Goal: Find specific page/section: Find specific page/section

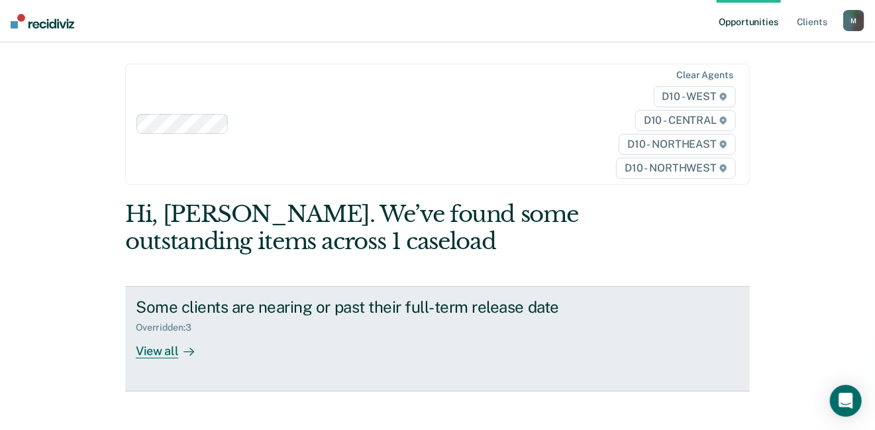
click at [163, 353] on div "View all" at bounding box center [173, 346] width 74 height 26
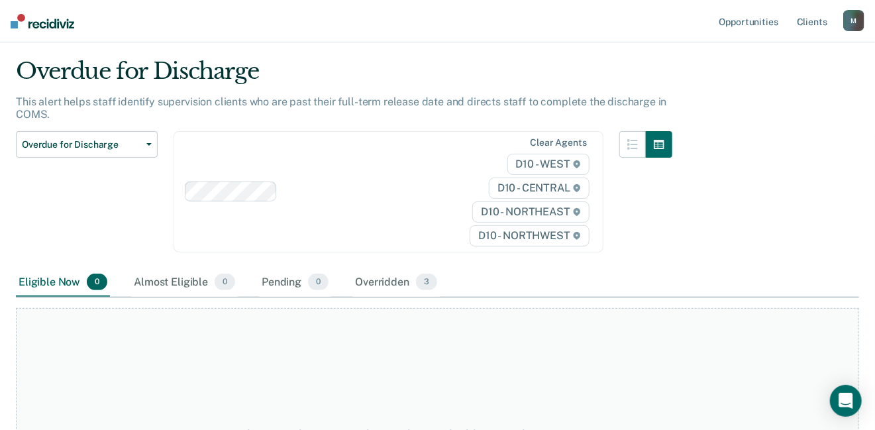
scroll to position [19, 0]
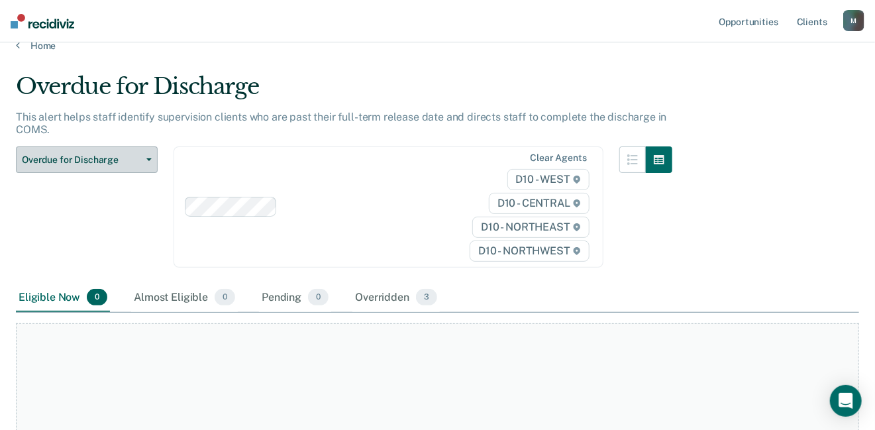
click at [146, 161] on button "Overdue for Discharge" at bounding box center [87, 159] width 142 height 27
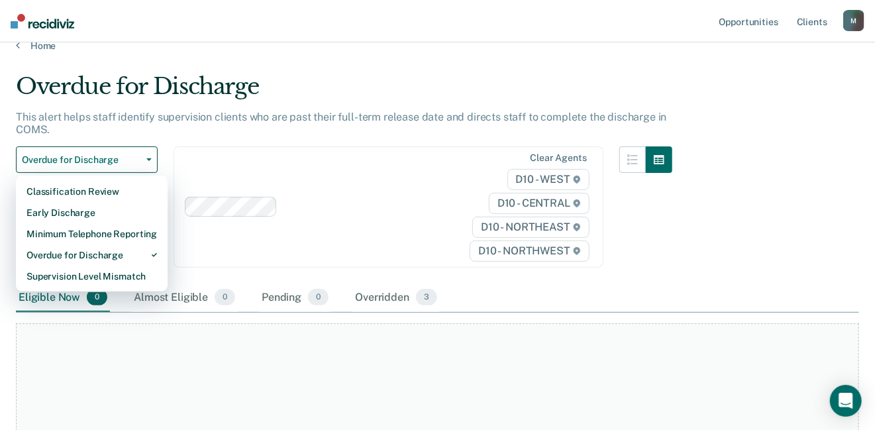
click at [669, 214] on div at bounding box center [646, 214] width 53 height 137
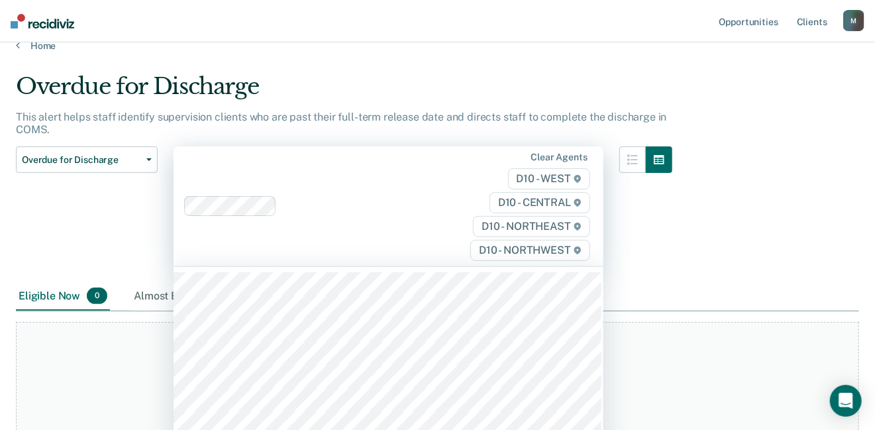
click at [232, 204] on div "Clear agents D10 - WEST D10 - CENTRAL D10 - NORTHEAST D10 - NORTHWEST" at bounding box center [389, 206] width 430 height 120
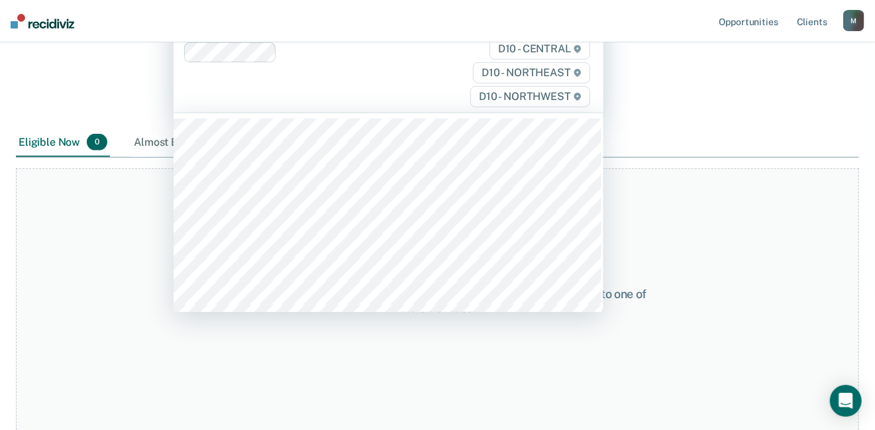
scroll to position [7, 0]
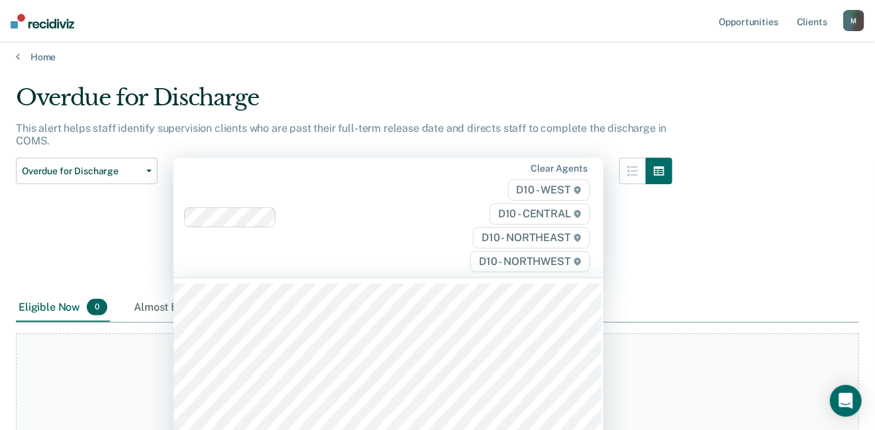
click at [706, 211] on div "Overdue for Discharge This alert helps staff identify supervision clients who a…" at bounding box center [438, 222] width 844 height 276
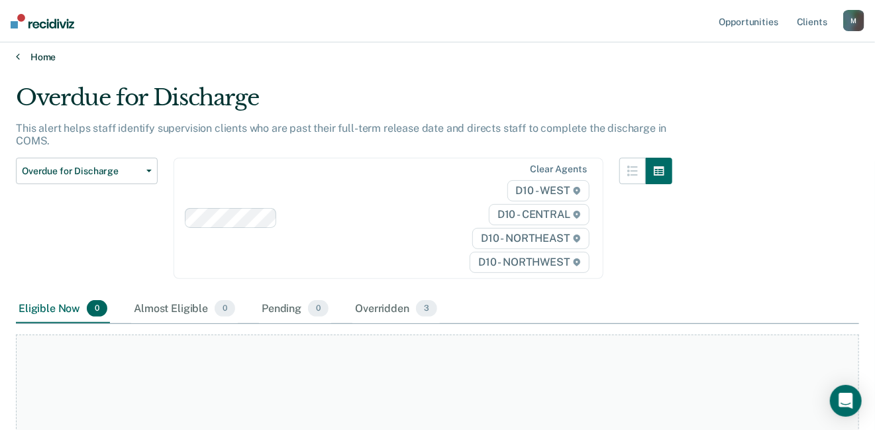
click at [19, 55] on icon at bounding box center [18, 56] width 4 height 11
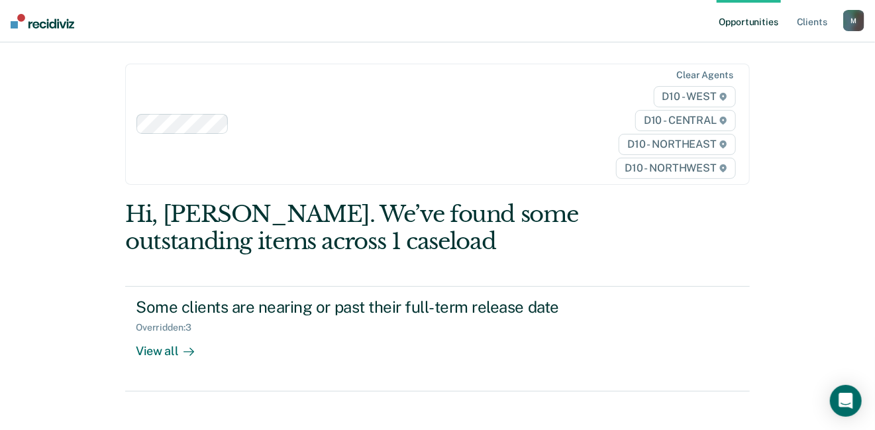
scroll to position [65, 0]
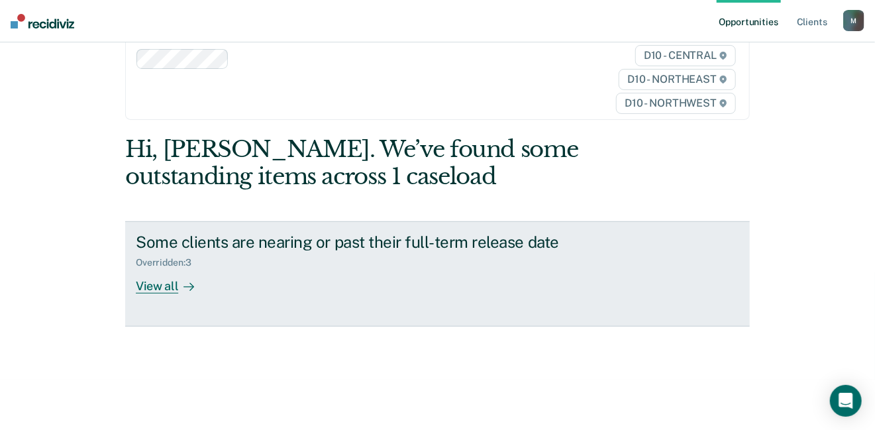
click at [190, 286] on icon at bounding box center [191, 287] width 3 height 7
